Goal: Navigation & Orientation: Find specific page/section

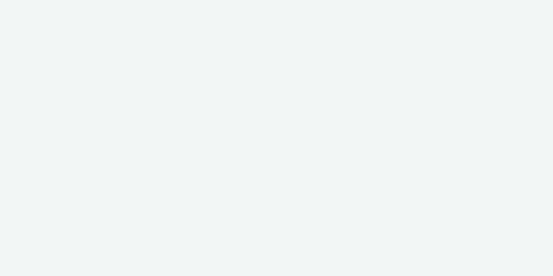
select select "dd3fb4f6-b550-43f6-8f67-b78d09d23a96"
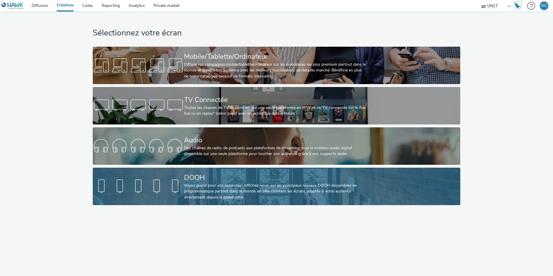
click at [170, 180] on div at bounding box center [138, 186] width 91 height 18
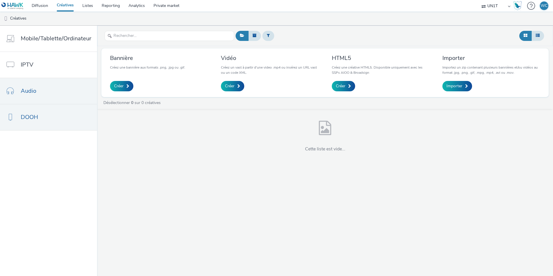
click at [63, 94] on link "Audio" at bounding box center [48, 91] width 97 height 26
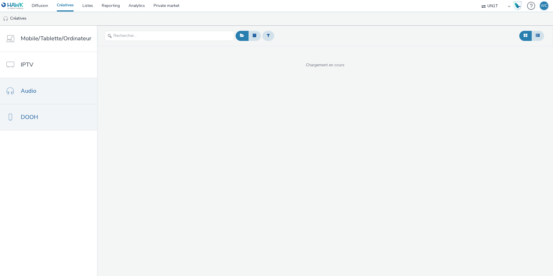
click at [63, 110] on link "DOOH" at bounding box center [48, 117] width 97 height 26
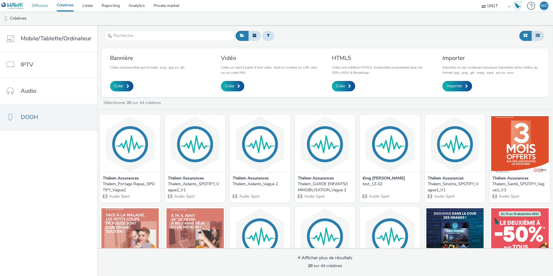
click at [34, 7] on link "Diffusion" at bounding box center [39, 6] width 25 height 12
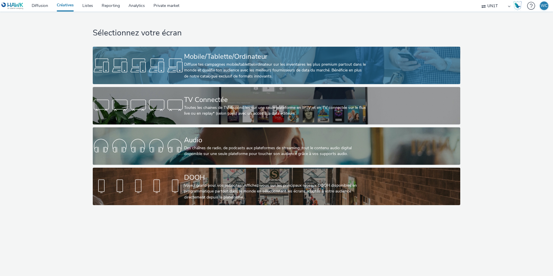
click at [179, 66] on div at bounding box center [138, 65] width 91 height 18
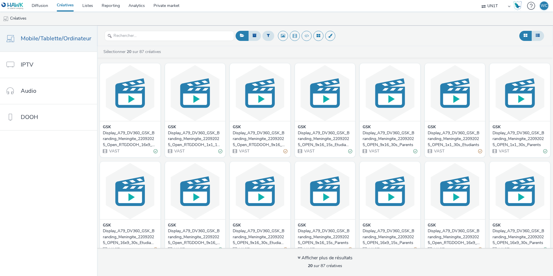
click at [486, 8] on div "Agence79 Havas International Havas Media France Havas Programmatic Hub FR INTER…" at bounding box center [496, 6] width 35 height 12
click at [497, 5] on select "Agence79 Havas International Havas Media France Havas Programmatic Hub FR INTER…" at bounding box center [496, 6] width 35 height 12
select select "43747a01-9d8e-4dea-a0e4-a98d33cfba61"
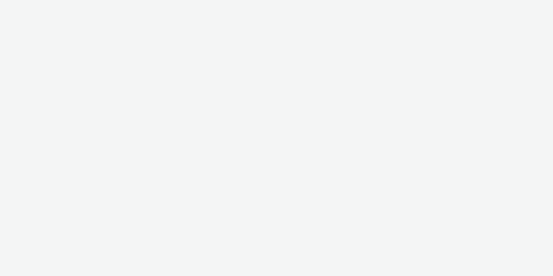
select select "43747a01-9d8e-4dea-a0e4-a98d33cfba61"
select select "5124110c-5ad7-400f-8241-e8aa575c652d"
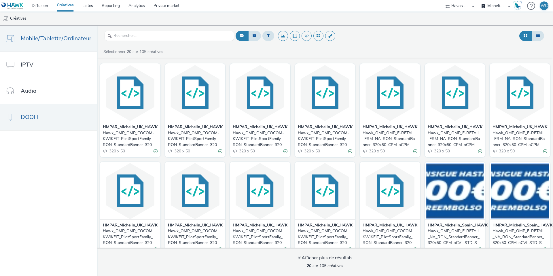
click at [29, 122] on link "DOOH" at bounding box center [48, 117] width 97 height 26
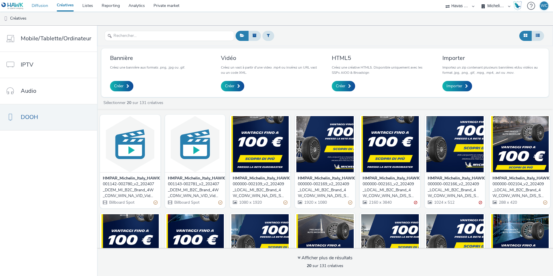
click at [37, 1] on link "Diffusion" at bounding box center [39, 6] width 25 height 12
